Goal: Task Accomplishment & Management: Manage account settings

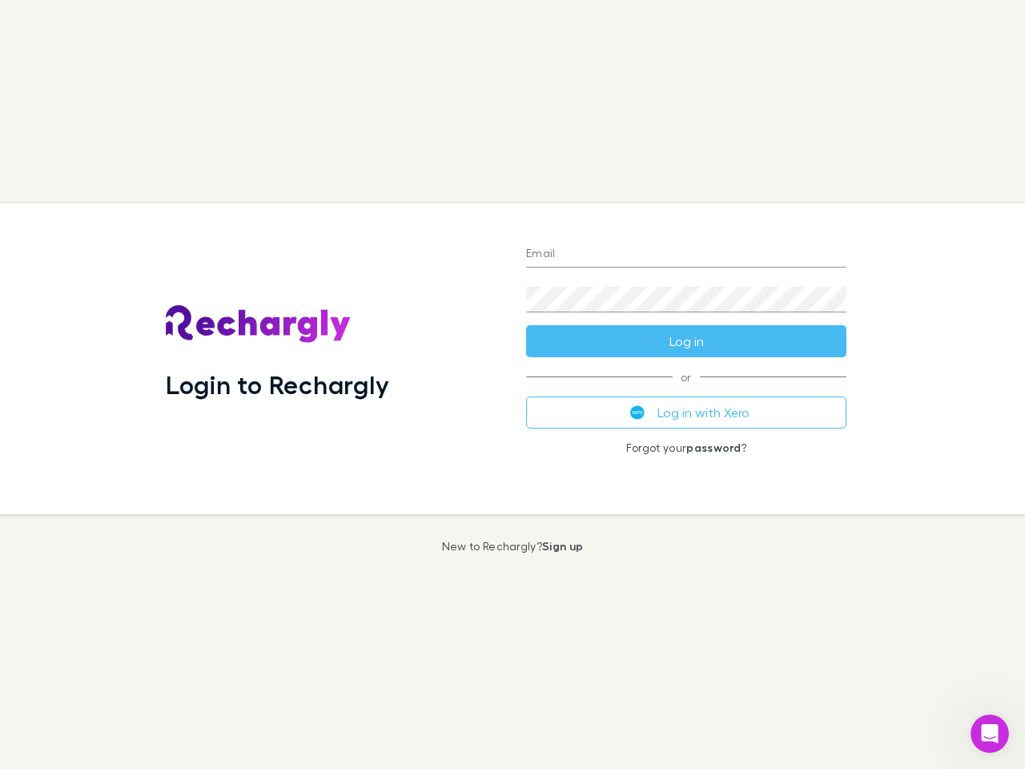
click at [513, 385] on div "Login to Rechargly" at bounding box center [333, 358] width 361 height 311
click at [687, 255] on input "Email" at bounding box center [686, 255] width 320 height 26
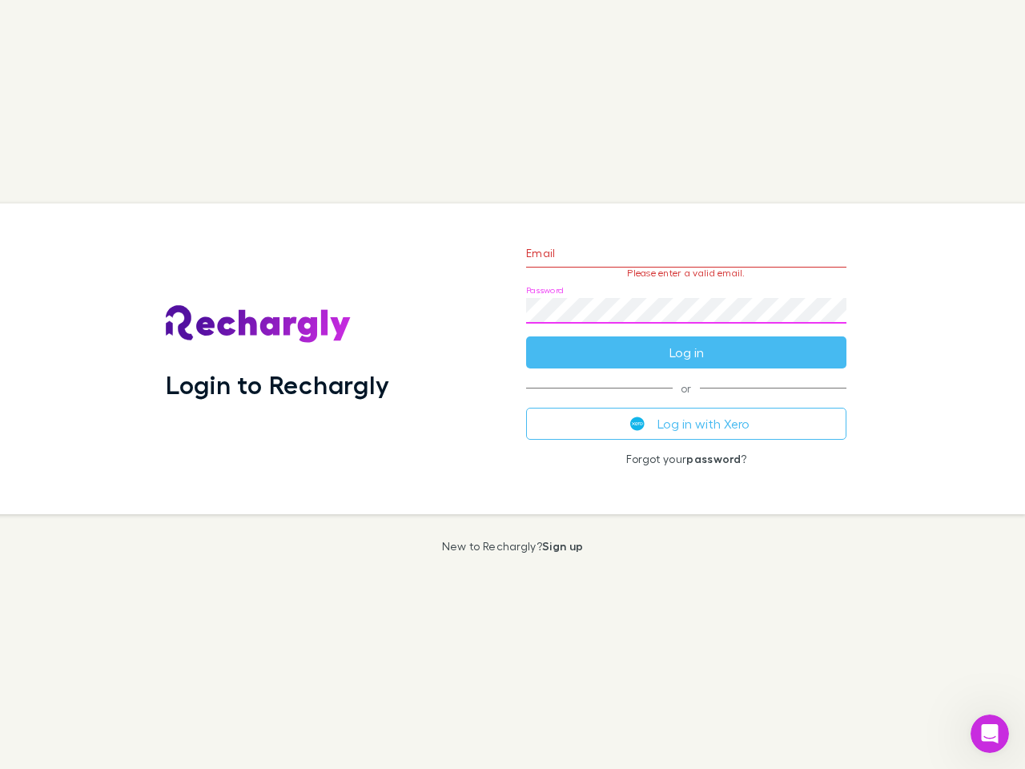
click at [687, 341] on form "Email Please enter a valid email. Password Log in" at bounding box center [686, 298] width 320 height 139
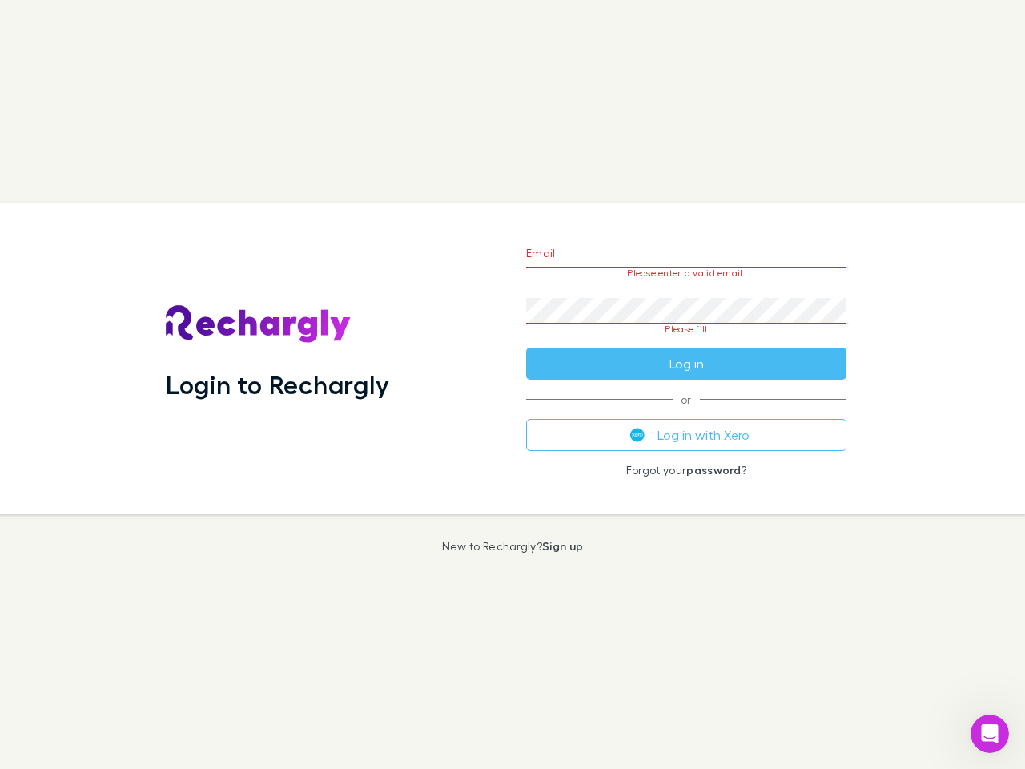
click at [687, 413] on div "Email Please enter a valid email. Password Please fill Log in or Log in with Xe…" at bounding box center [687, 358] width 346 height 311
click at [990, 734] on icon "Open Intercom Messenger" at bounding box center [990, 734] width 26 height 26
